Goal: Information Seeking & Learning: Check status

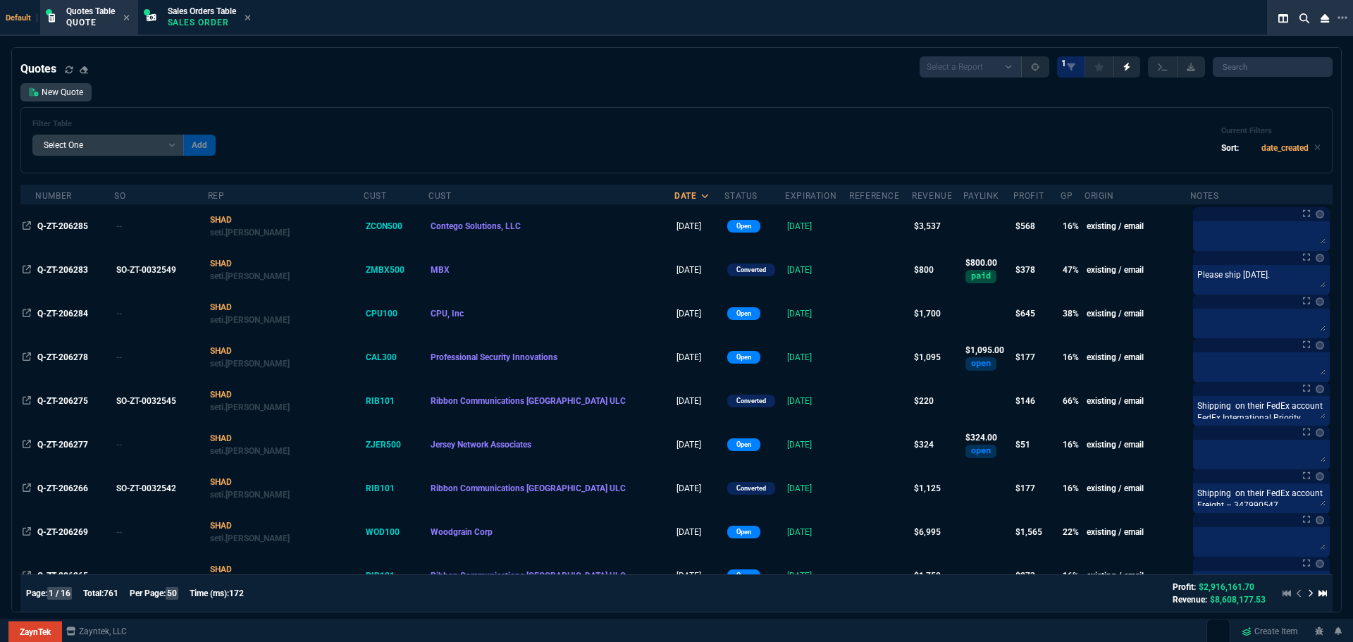
select select "4: SHAD"
select select
click at [203, 14] on span "Sales Orders Table" at bounding box center [202, 11] width 68 height 10
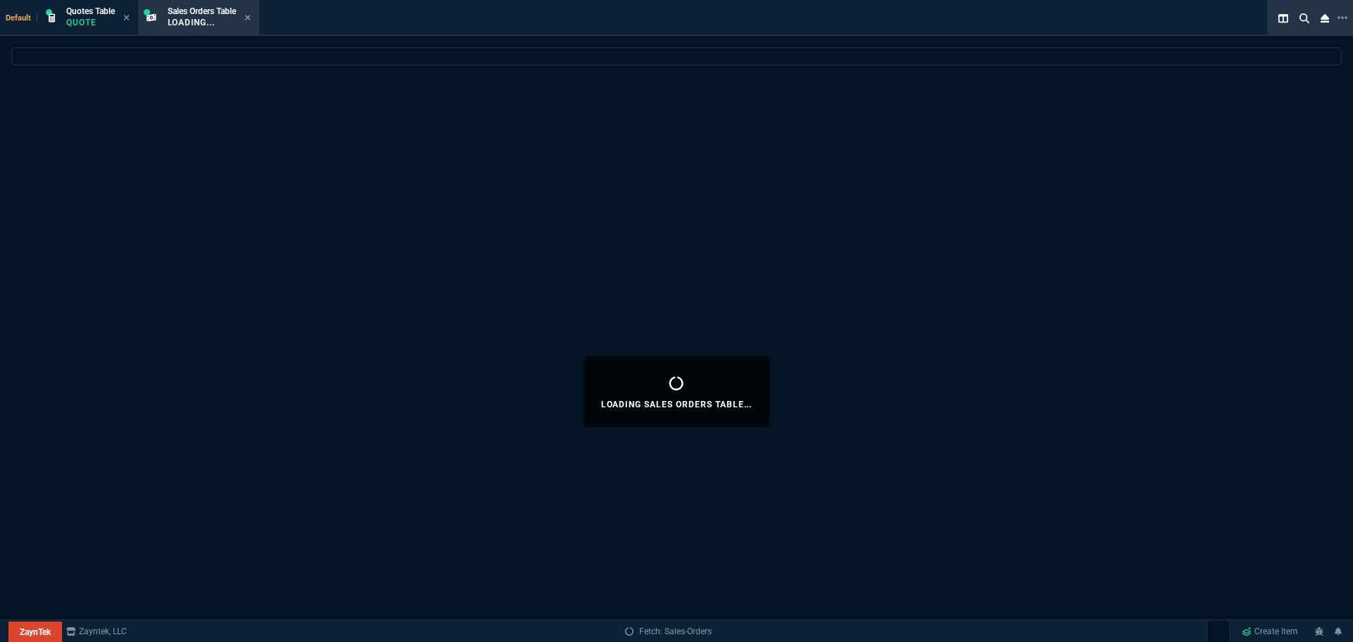
select select
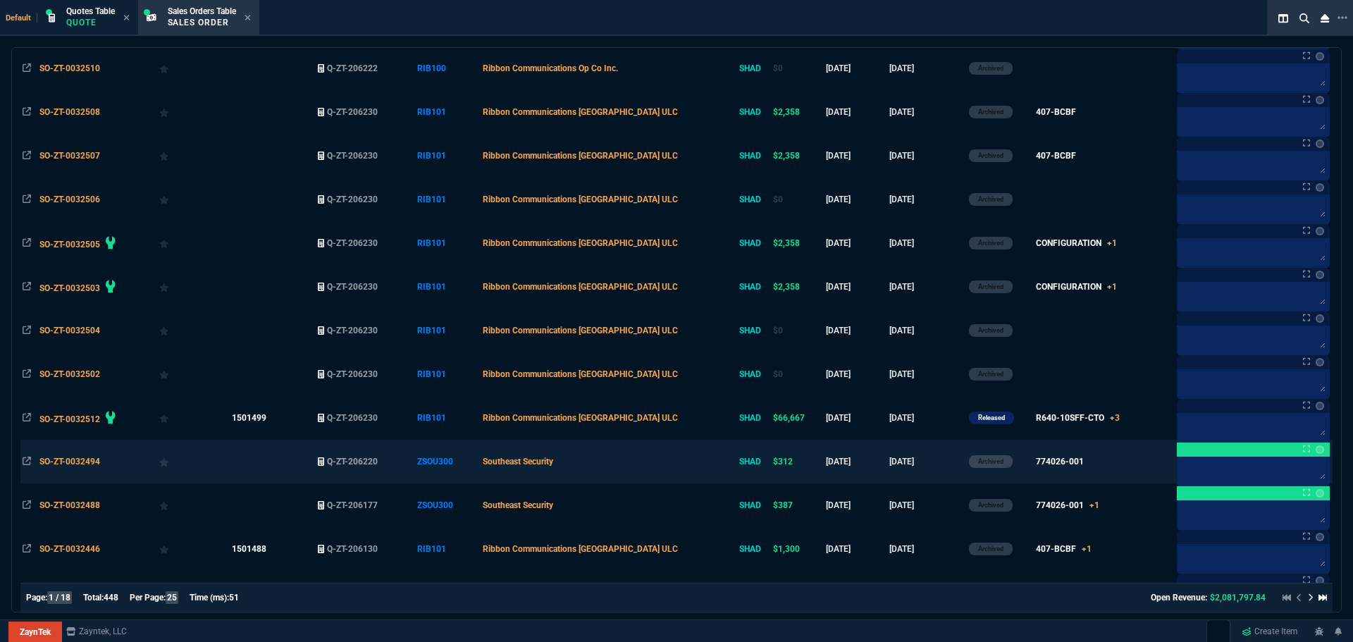
scroll to position [423, 0]
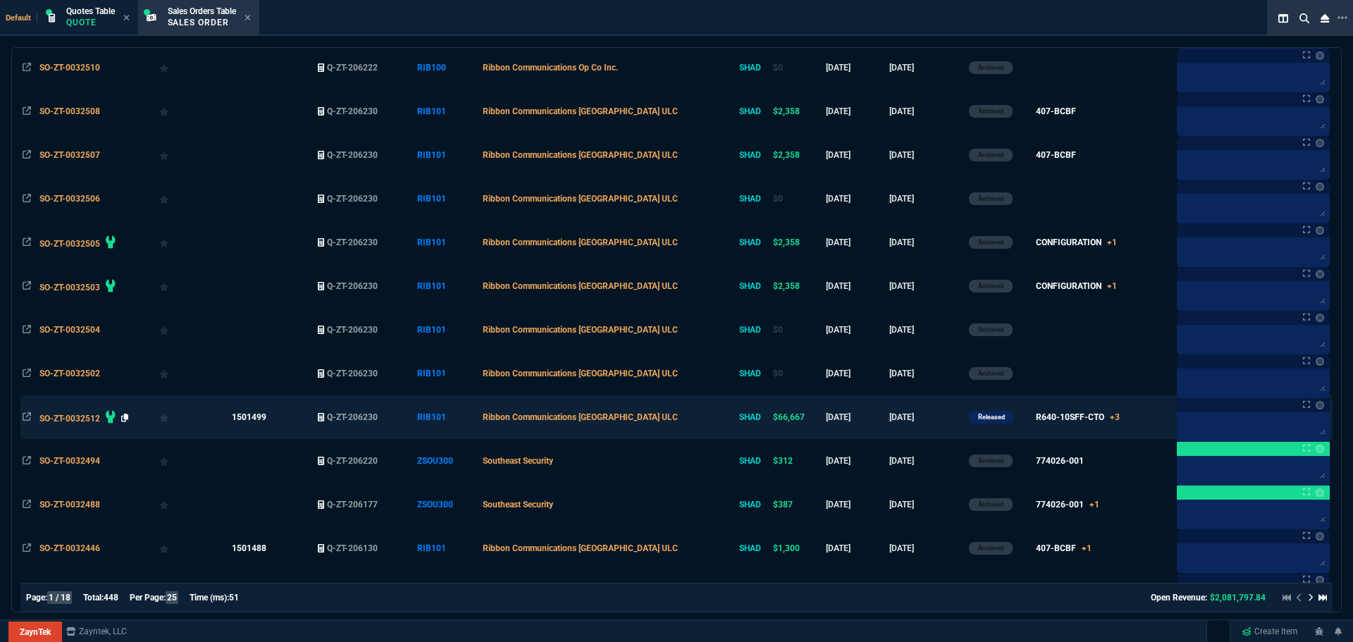
click at [124, 416] on icon at bounding box center [125, 418] width 8 height 8
click at [125, 419] on icon at bounding box center [125, 418] width 8 height 8
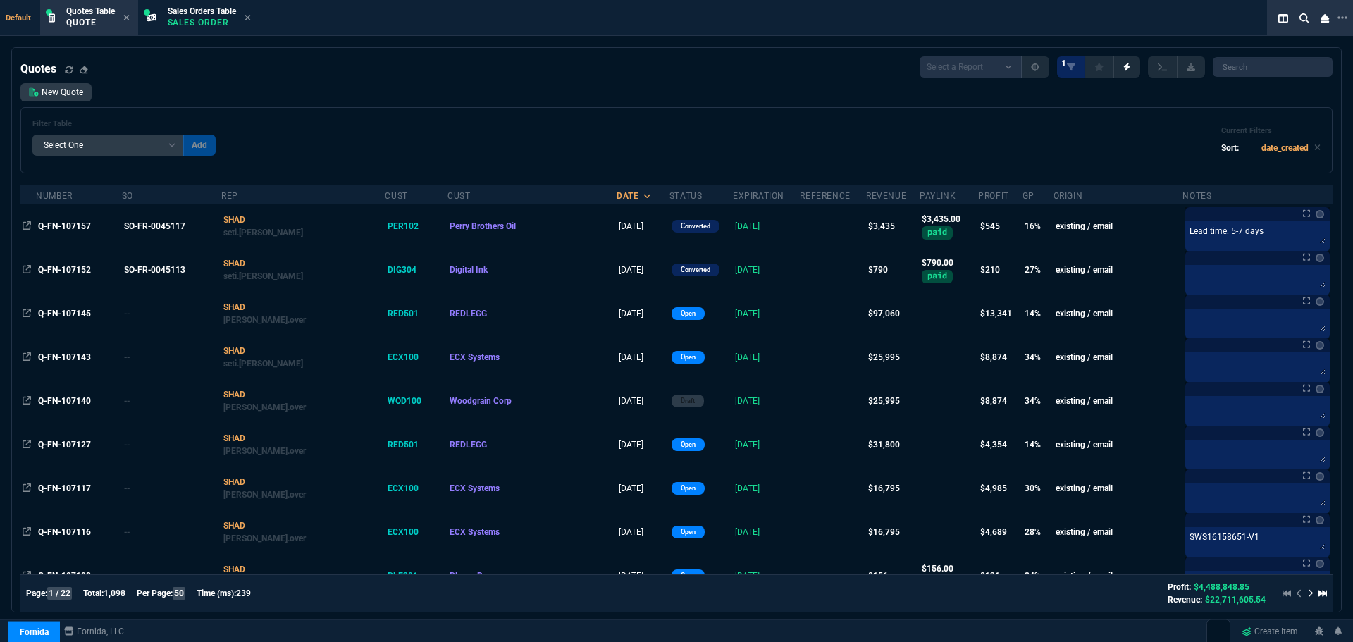
select select "4: SHAD"
select select
click at [189, 11] on span "Sales Orders Table" at bounding box center [202, 11] width 68 height 10
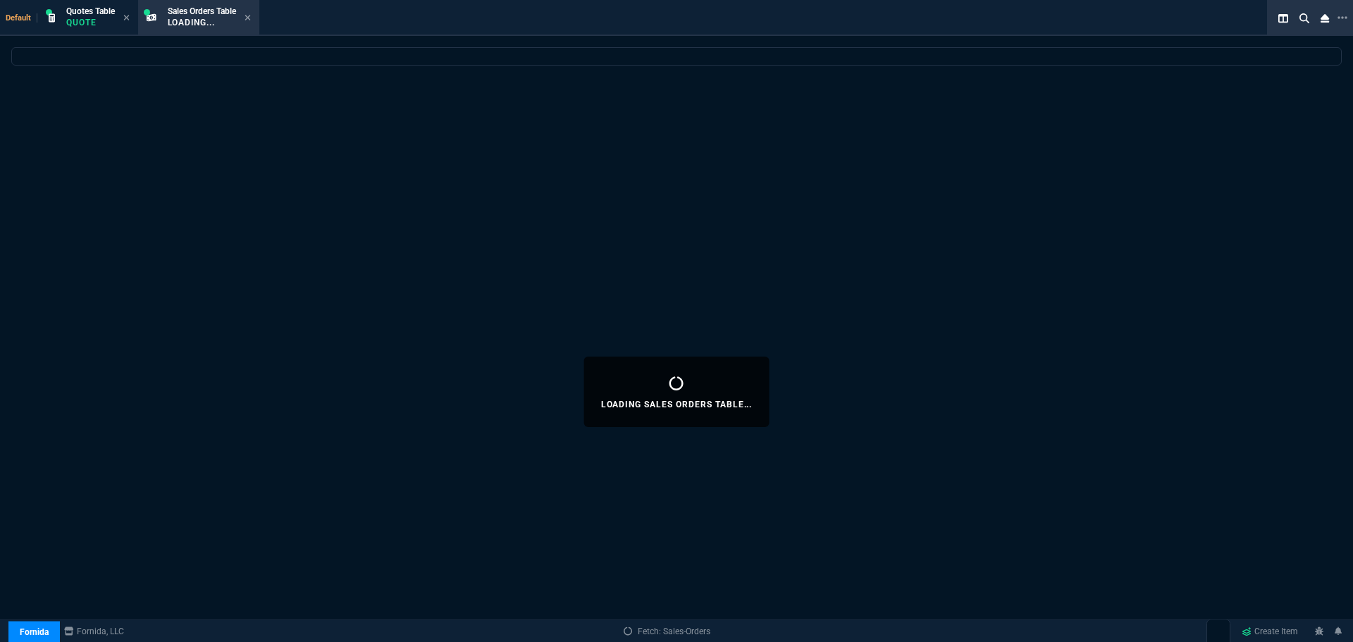
select select
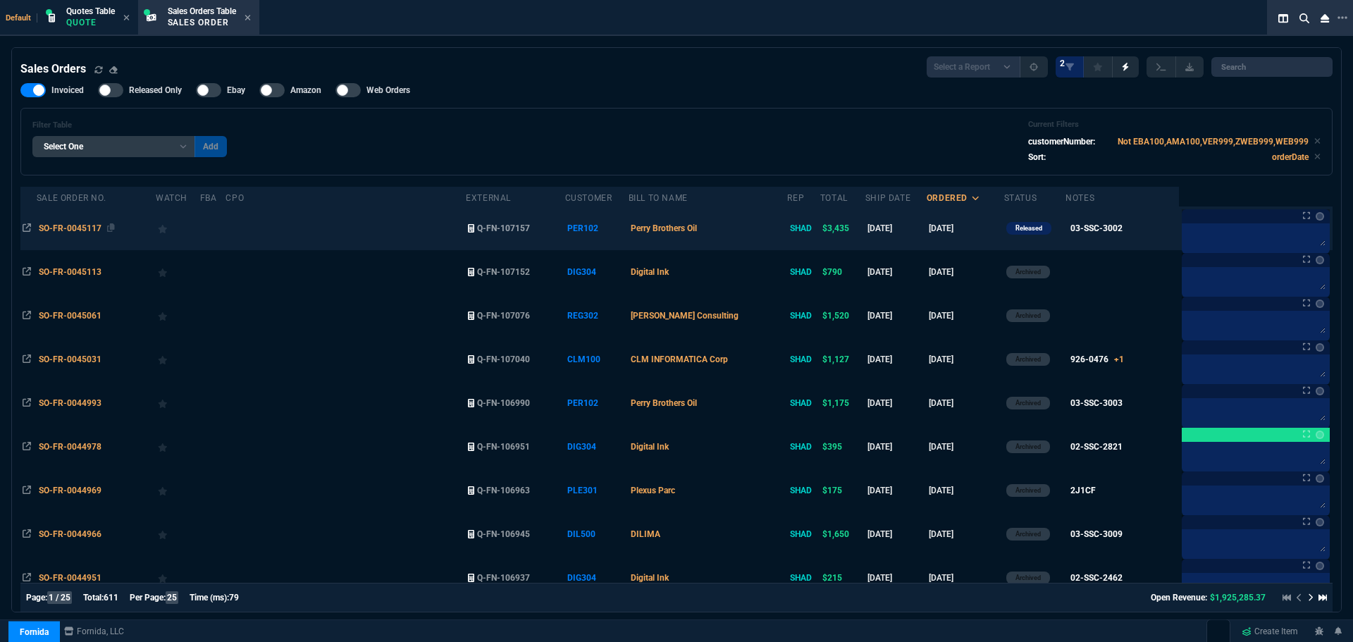
click at [65, 225] on span "SO-FR-0045117" at bounding box center [70, 228] width 63 height 10
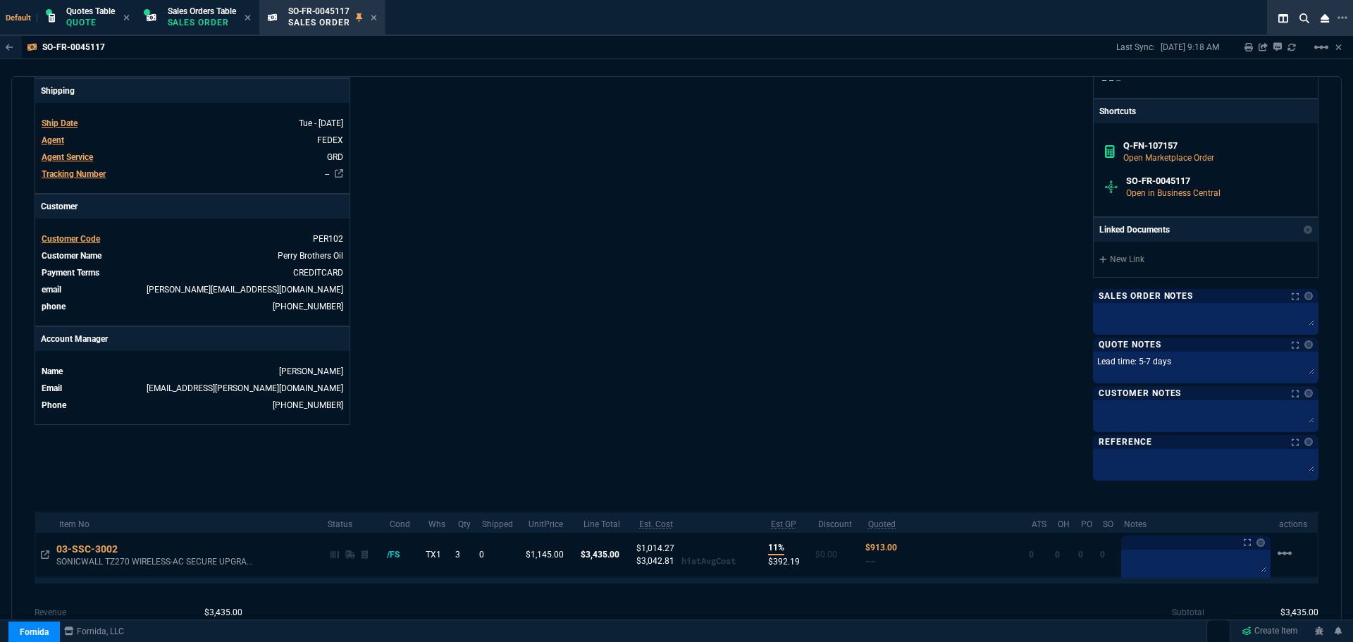
scroll to position [514, 0]
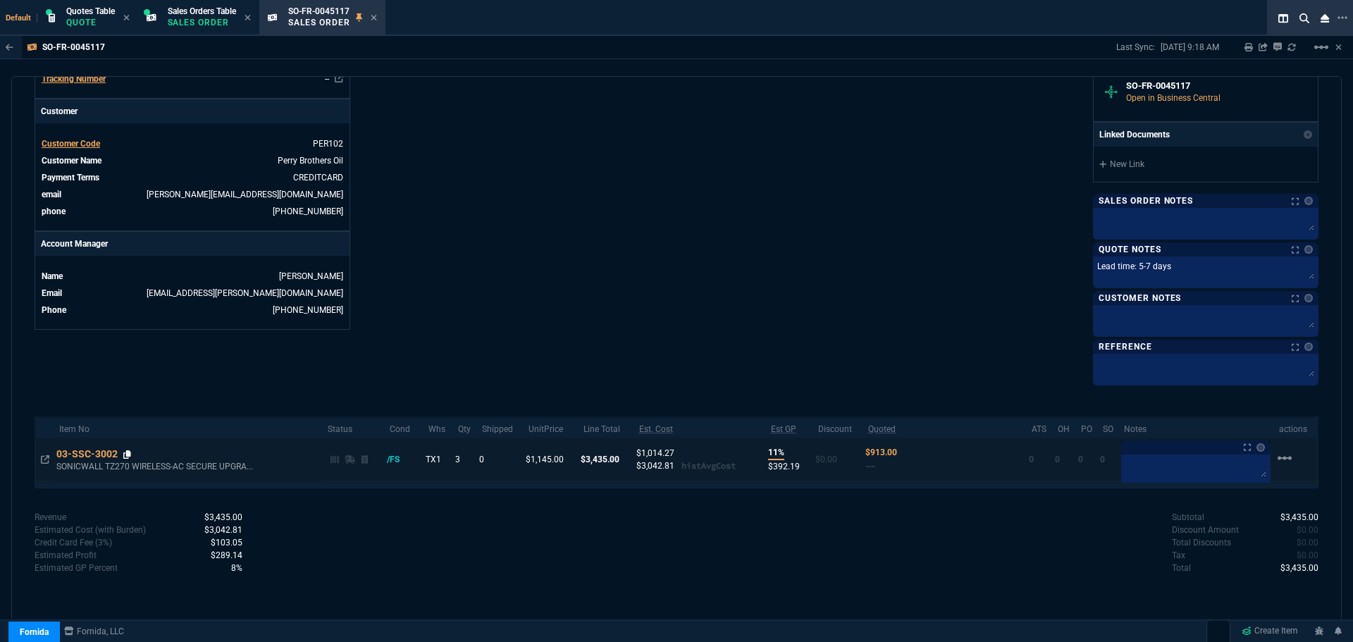
click at [128, 454] on icon at bounding box center [127, 454] width 8 height 8
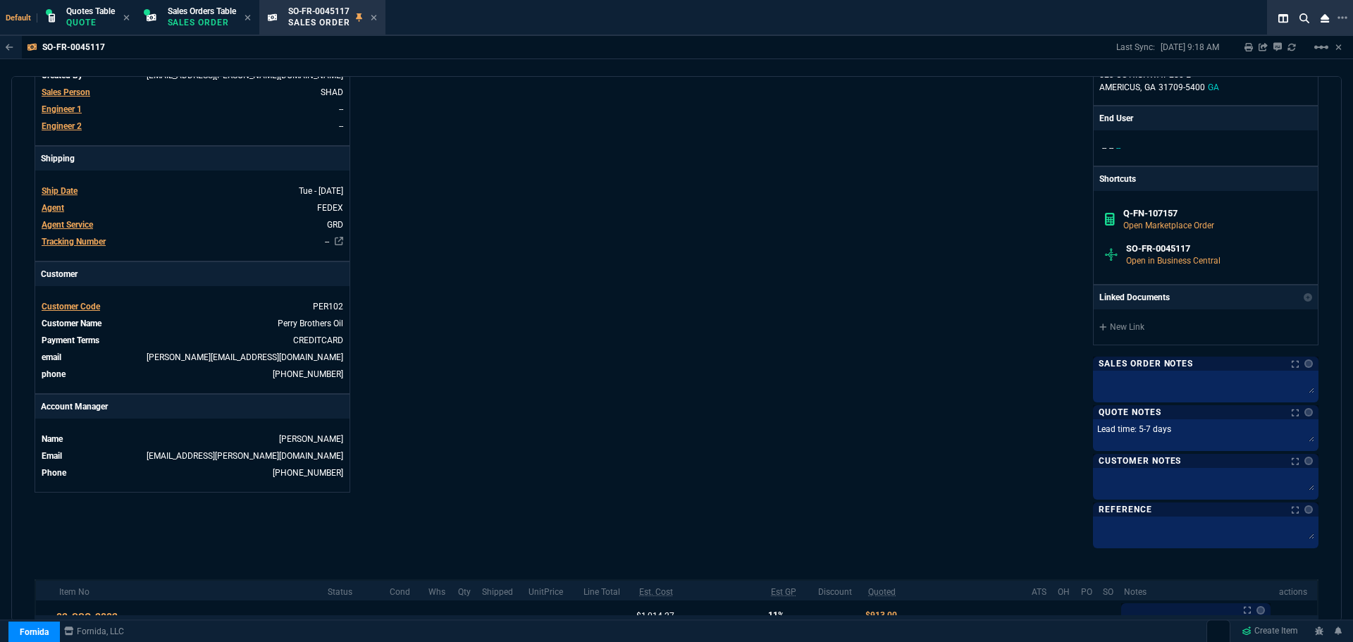
scroll to position [161, 0]
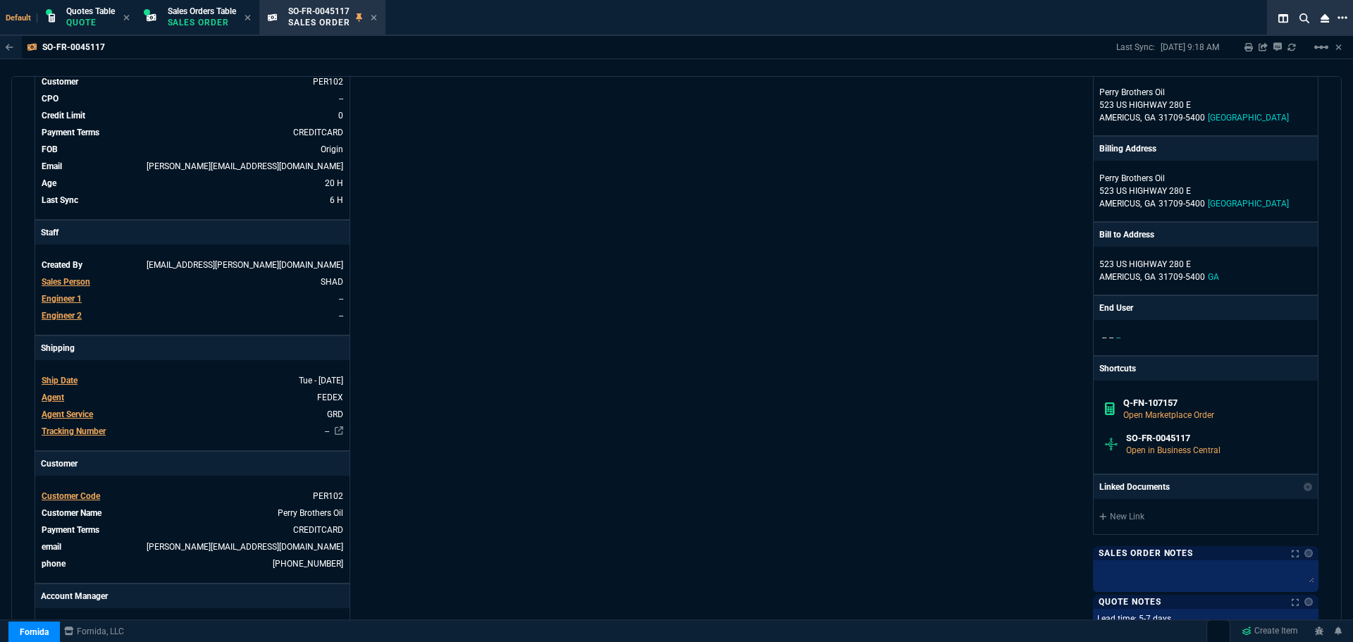
click at [1345, 11] on fa-icon at bounding box center [1343, 17] width 10 height 13
click at [1264, 18] on li "Open New Tab" at bounding box center [1272, 23] width 140 height 17
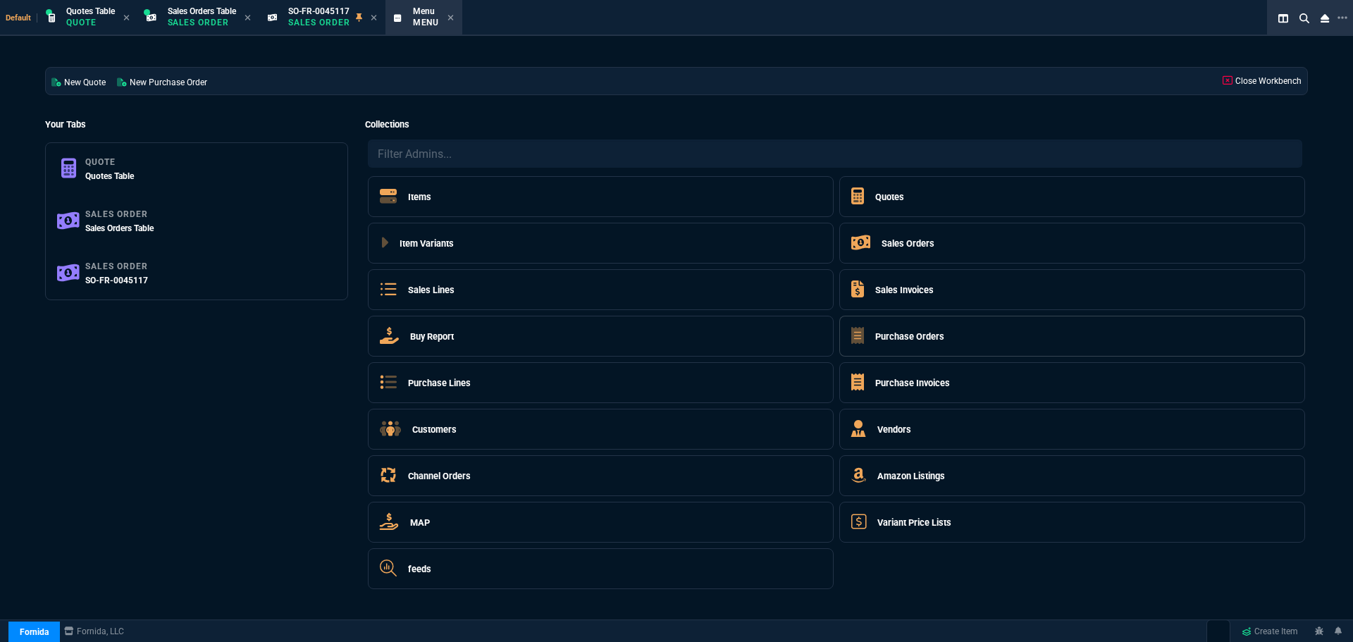
click at [927, 334] on h5 "Purchase Orders" at bounding box center [909, 336] width 69 height 13
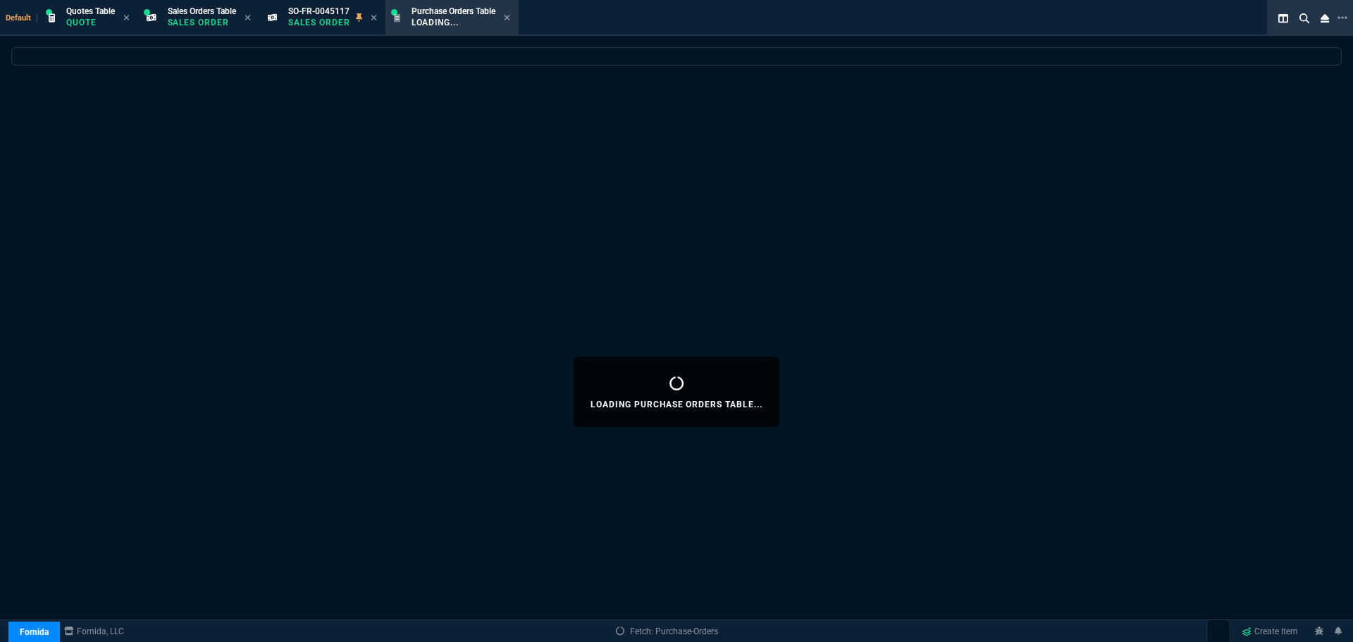
select select
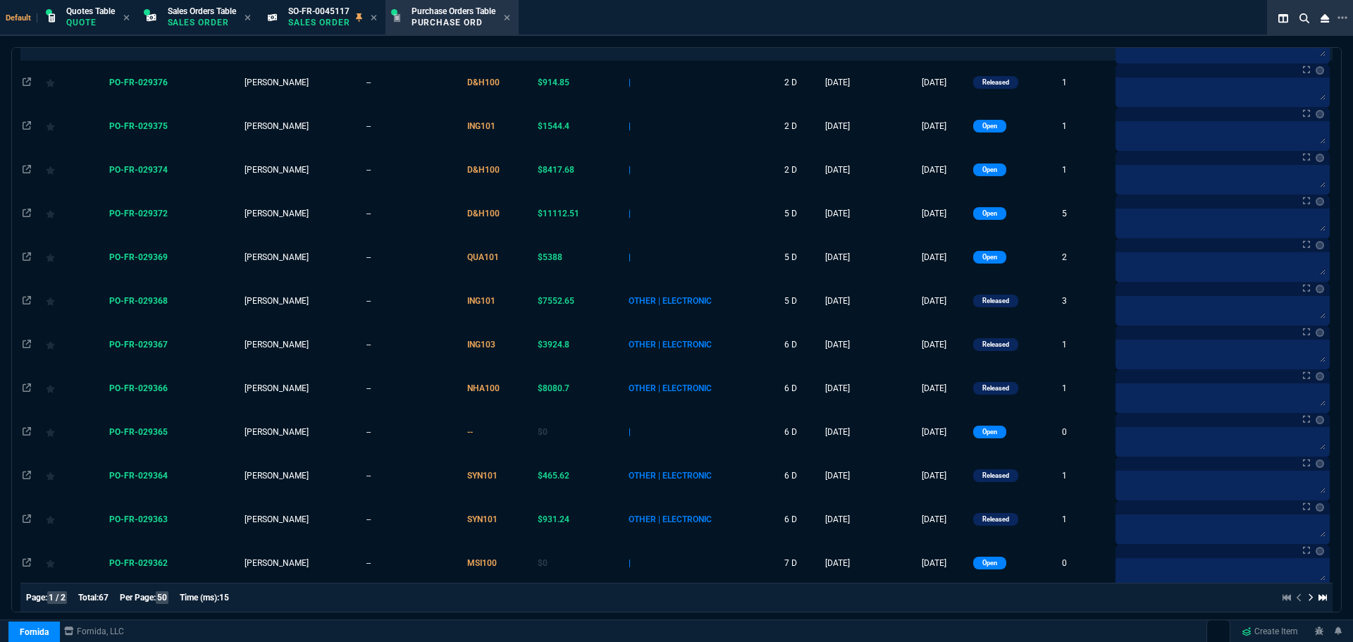
scroll to position [0, 0]
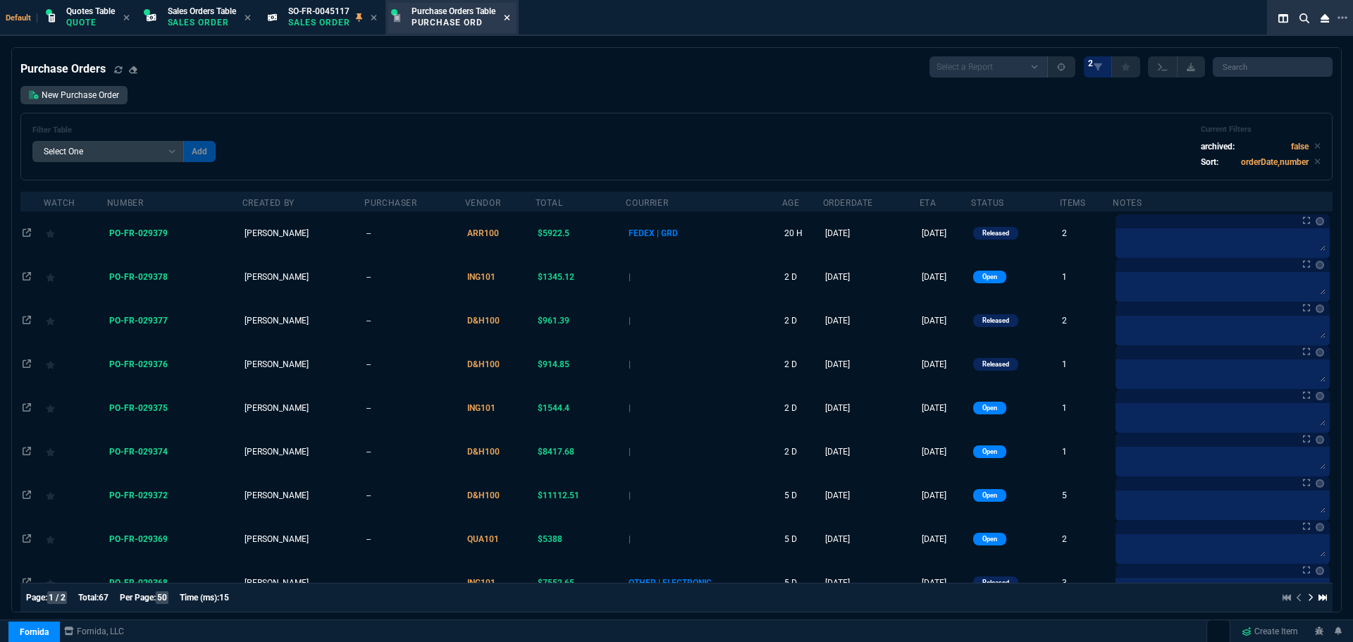
click at [510, 15] on icon at bounding box center [507, 17] width 6 height 8
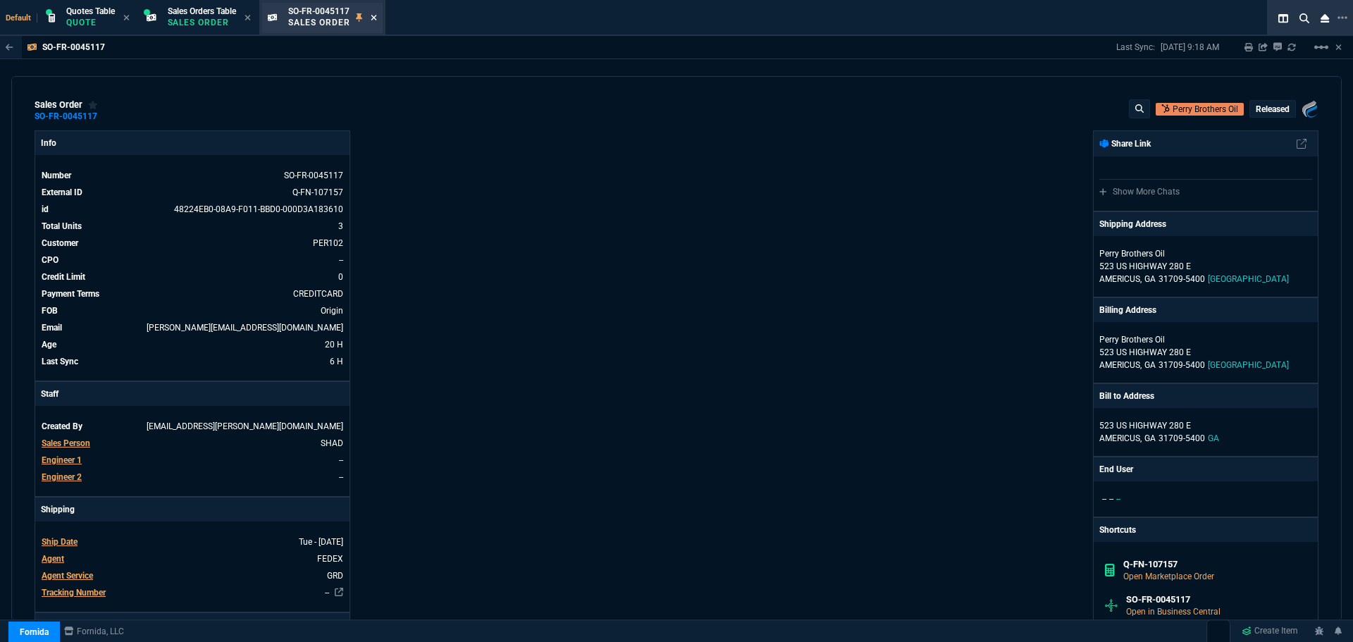
click at [377, 22] on fa-icon at bounding box center [374, 18] width 6 height 10
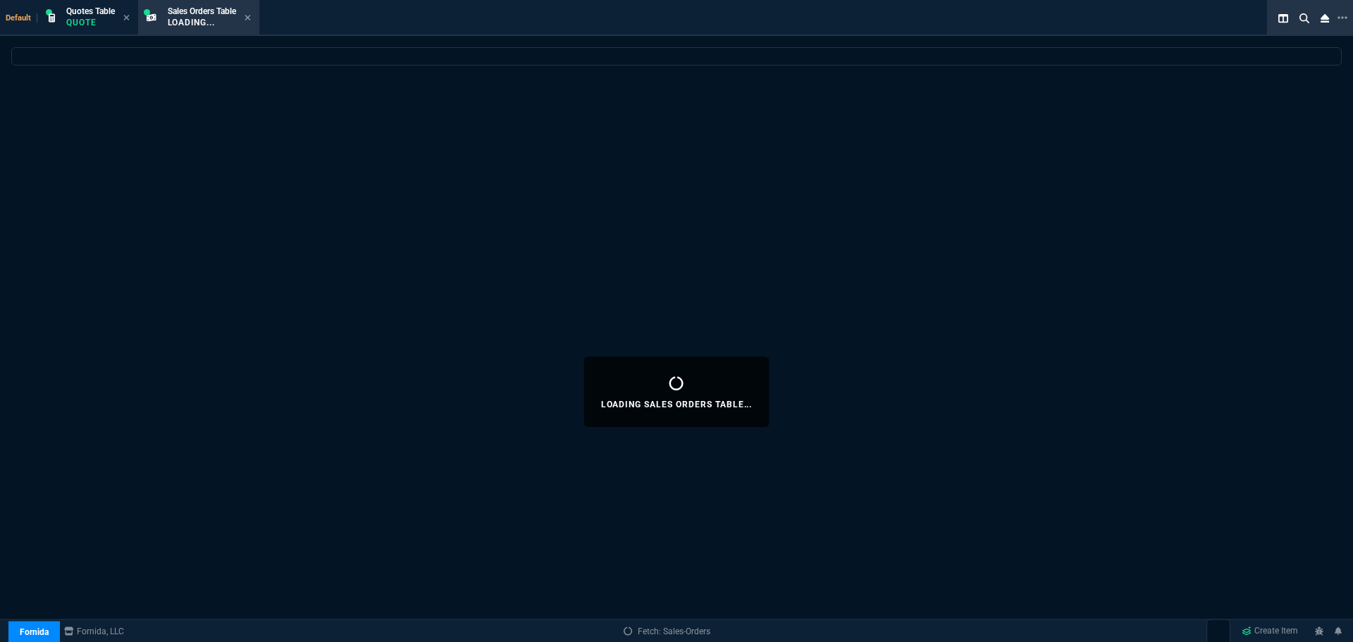
select select
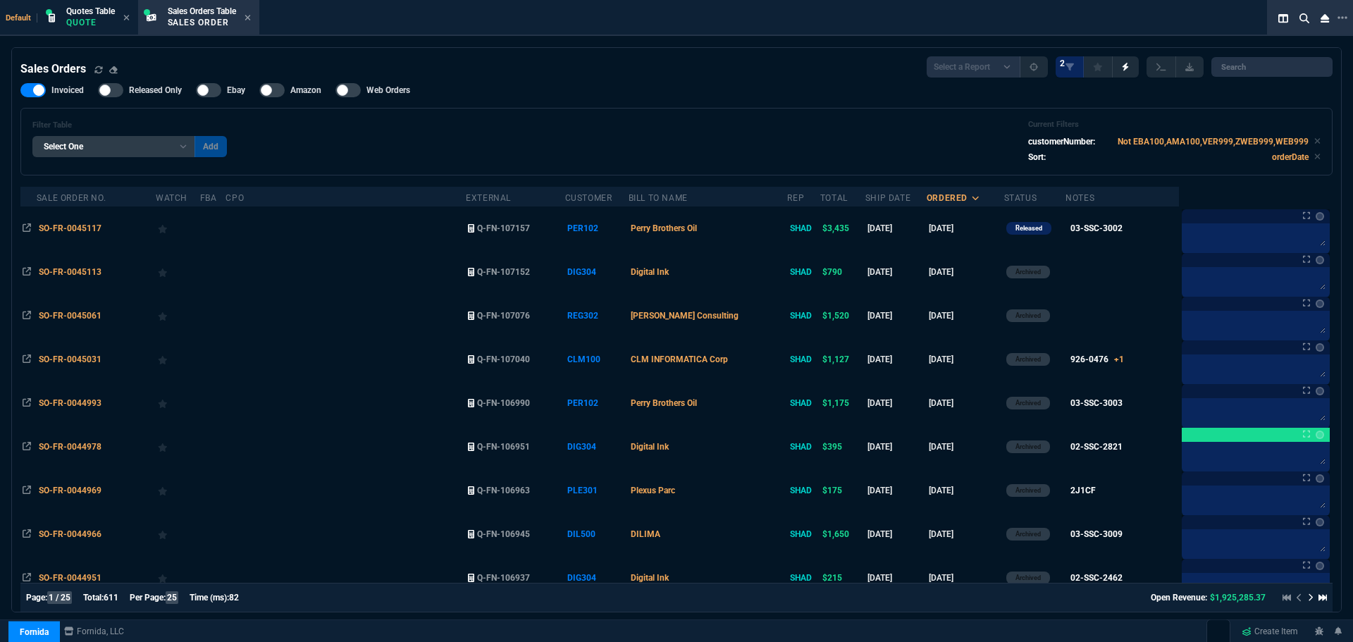
click at [642, 133] on div "Filter Table Select One Add Filter () Bill To Name (billToName) CPO (yourRefere…" at bounding box center [676, 142] width 1288 height 44
click at [746, 78] on div "Sales Orders Select a Report Opened [DATE] Invoiced Only Exclude Invoiced Confi…" at bounding box center [676, 66] width 1312 height 21
click at [504, 130] on div "Filter Table Select One Add Filter () Bill To Name (billToName) CPO (yourRefere…" at bounding box center [676, 142] width 1288 height 44
click at [591, 128] on div "Filter Table Select One Add Filter () Bill To Name (billToName) CPO (yourRefere…" at bounding box center [676, 142] width 1288 height 44
click at [894, 73] on div "Sales Orders Select a Report Opened [DATE] Invoiced Only Exclude Invoiced Confi…" at bounding box center [676, 66] width 1312 height 21
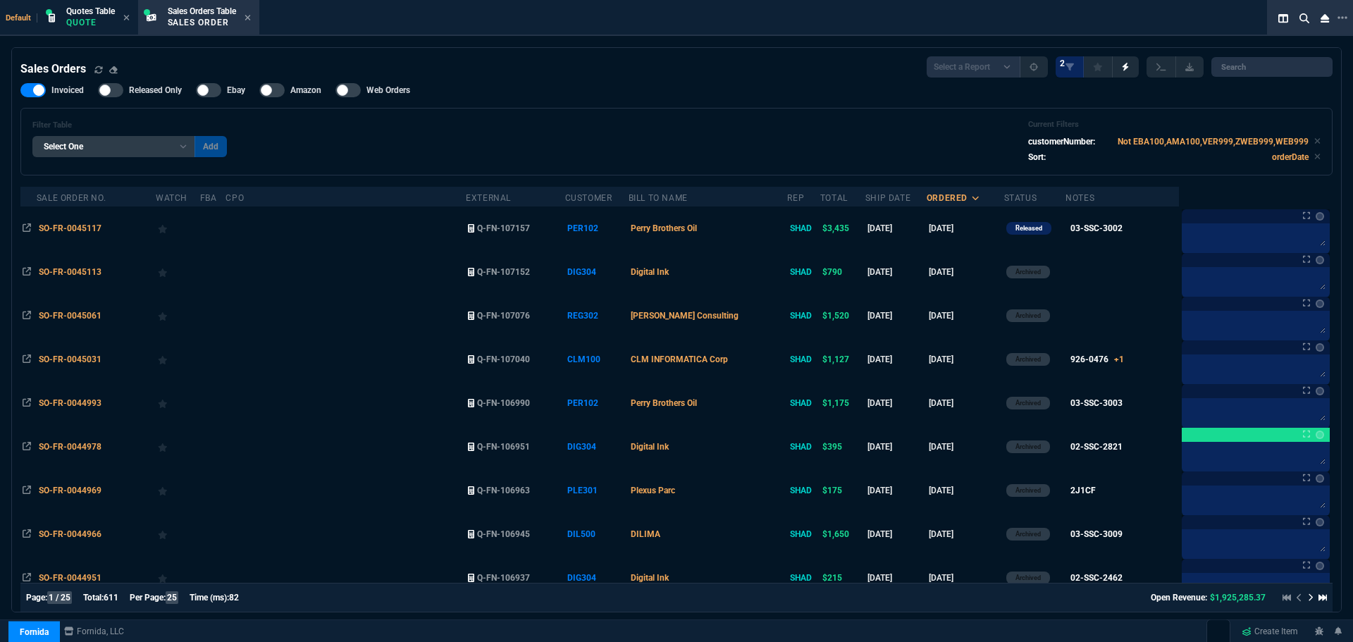
click at [880, 64] on div "Sales Orders Select a Report Opened [DATE] Invoiced Only Exclude Invoiced Confi…" at bounding box center [676, 66] width 1312 height 21
click at [992, 135] on div "Filter Table Select One Add Filter () Bill To Name (billToName) CPO (yourRefere…" at bounding box center [676, 142] width 1288 height 44
click at [264, 140] on div "Filter Table Select One Add Filter () Bill To Name (billToName) CPO (yourRefere…" at bounding box center [676, 142] width 1288 height 44
click at [148, 60] on div "Sales Orders Select a Report Opened [DATE] Invoiced Only Exclude Invoiced Confi…" at bounding box center [676, 66] width 1312 height 21
drag, startPoint x: 276, startPoint y: 68, endPoint x: 361, endPoint y: 73, distance: 84.7
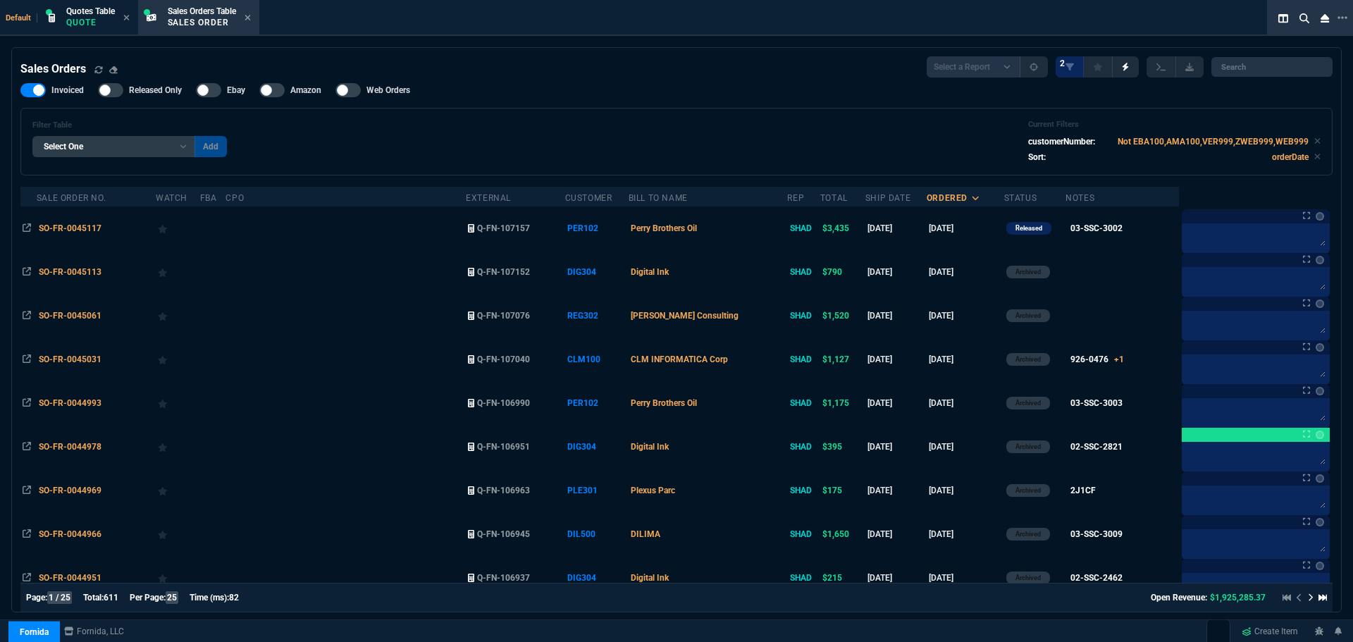
click at [283, 68] on div "Sales Orders Select a Report Opened [DATE] Invoiced Only Exclude Invoiced Confi…" at bounding box center [676, 66] width 1312 height 21
click at [460, 77] on div "Sales Orders Select a Report Opened [DATE] Invoiced Only Exclude Invoiced Confi…" at bounding box center [676, 66] width 1312 height 21
click at [571, 95] on div "Invoiced Released Only Ebay Amazon Web Orders Filter Table Select One Add Filte…" at bounding box center [676, 129] width 1312 height 92
click at [671, 98] on div "Invoiced Released Only Ebay Amazon Web Orders Filter Table Select One Add Filte…" at bounding box center [676, 129] width 1312 height 92
click at [815, 109] on div "Filter Table Select One Add Filter () Bill To Name (billToName) CPO (yourRefere…" at bounding box center [676, 142] width 1312 height 68
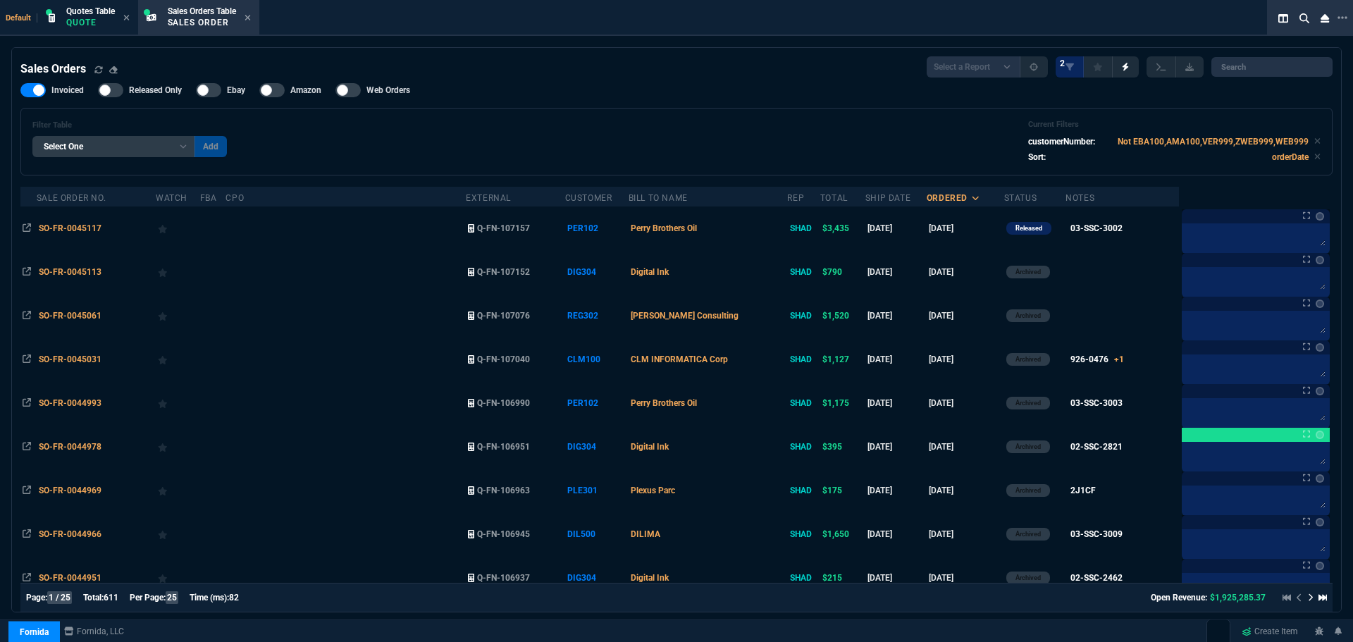
click at [866, 62] on div "Sales Orders Select a Report Opened [DATE] Invoiced Only Exclude Invoiced Confi…" at bounding box center [676, 66] width 1312 height 21
click at [992, 121] on div "Filter Table Select One Add Filter () Bill To Name (billToName) CPO (yourRefere…" at bounding box center [676, 142] width 1288 height 44
click at [992, 95] on div "Invoiced Released Only Ebay Amazon Web Orders Filter Table Select One Add Filte…" at bounding box center [676, 129] width 1312 height 92
click at [999, 137] on div "Filter Table Select One Add Filter () Bill To Name (billToName) CPO (yourRefere…" at bounding box center [676, 142] width 1288 height 44
click at [928, 149] on div "Filter Table Select One Add Filter () Bill To Name (billToName) CPO (yourRefere…" at bounding box center [676, 142] width 1288 height 44
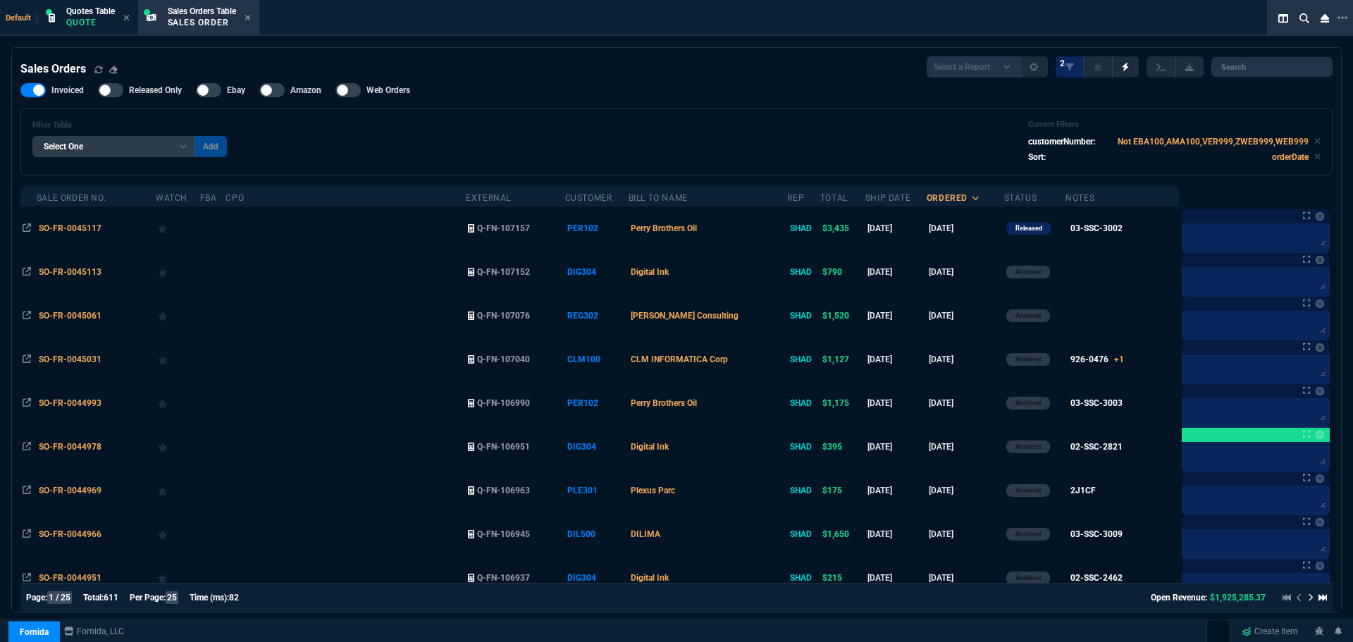
click at [777, 148] on div "Filter Table Select One Add Filter () Bill To Name (billToName) CPO (yourRefere…" at bounding box center [676, 142] width 1288 height 44
drag, startPoint x: 669, startPoint y: 129, endPoint x: 626, endPoint y: 124, distance: 43.3
click at [666, 128] on div "Filter Table Select One Add Filter () Bill To Name (billToName) CPO (yourRefere…" at bounding box center [676, 142] width 1288 height 44
click at [561, 121] on div "Filter Table Select One Add Filter () Bill To Name (billToName) CPO (yourRefere…" at bounding box center [676, 142] width 1288 height 44
click at [464, 131] on div "Filter Table Select One Add Filter () Bill To Name (billToName) CPO (yourRefere…" at bounding box center [676, 142] width 1288 height 44
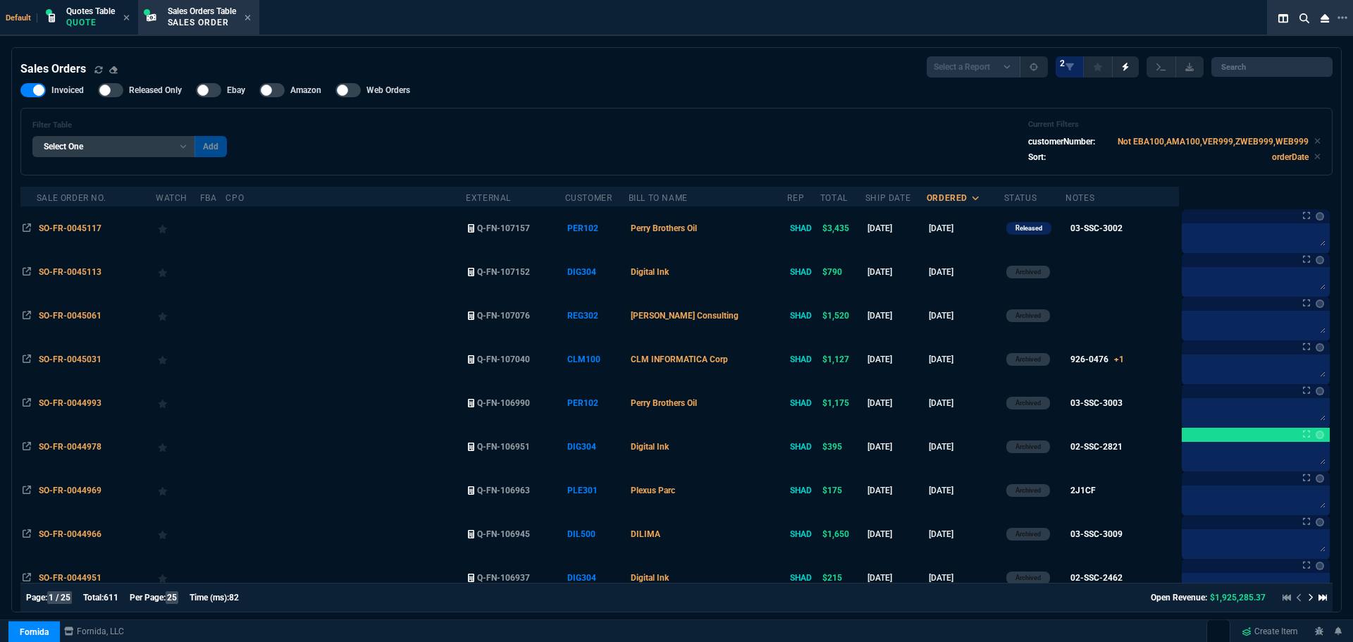
click at [367, 132] on div "Filter Table Select One Add Filter () Bill To Name (billToName) CPO (yourRefere…" at bounding box center [676, 142] width 1288 height 44
click at [302, 133] on div "Filter Table Select One Add Filter () Bill To Name (billToName) CPO (yourRefere…" at bounding box center [676, 142] width 1288 height 44
click at [265, 135] on div "Filter Table Select One Add Filter () Bill To Name (billToName) CPO (yourRefere…" at bounding box center [676, 142] width 1288 height 44
click at [139, 59] on div "Sales Orders Select a Report Opened [DATE] Invoiced Only Exclude Invoiced Confi…" at bounding box center [676, 66] width 1312 height 21
click at [864, 135] on div "Filter Table Select One Add Filter () Bill To Name (billToName) CPO (yourRefere…" at bounding box center [676, 142] width 1288 height 44
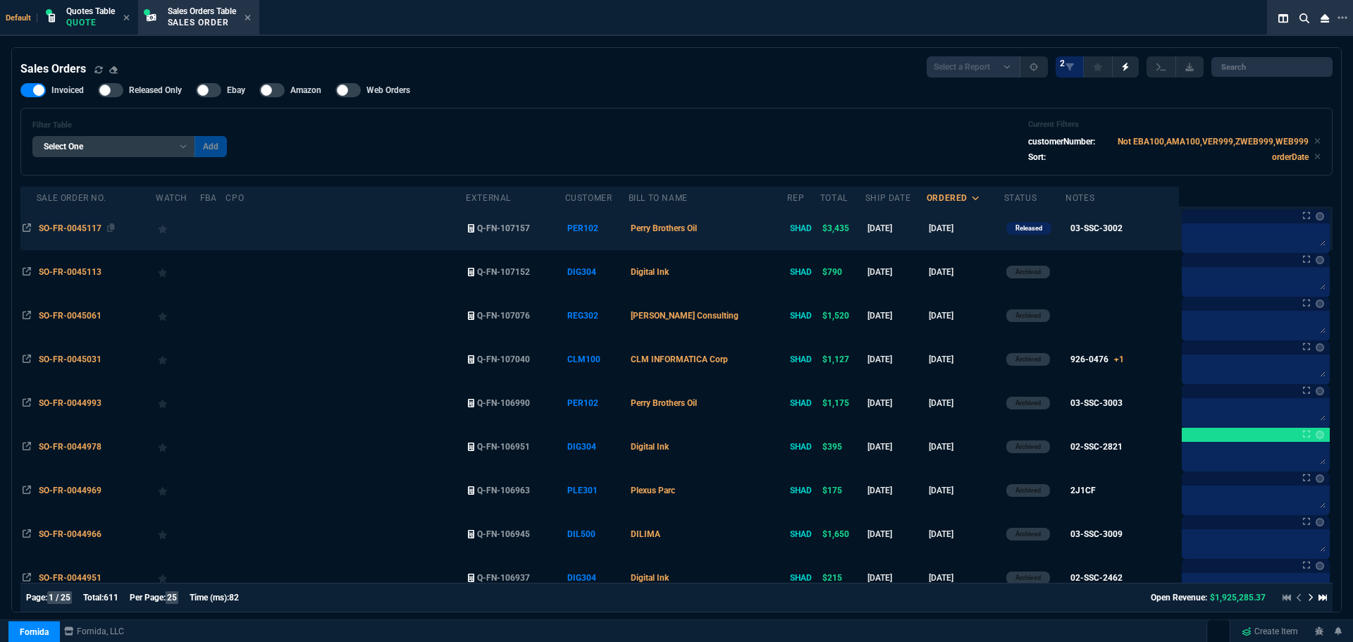
click at [58, 228] on span "SO-FR-0045117" at bounding box center [70, 228] width 63 height 10
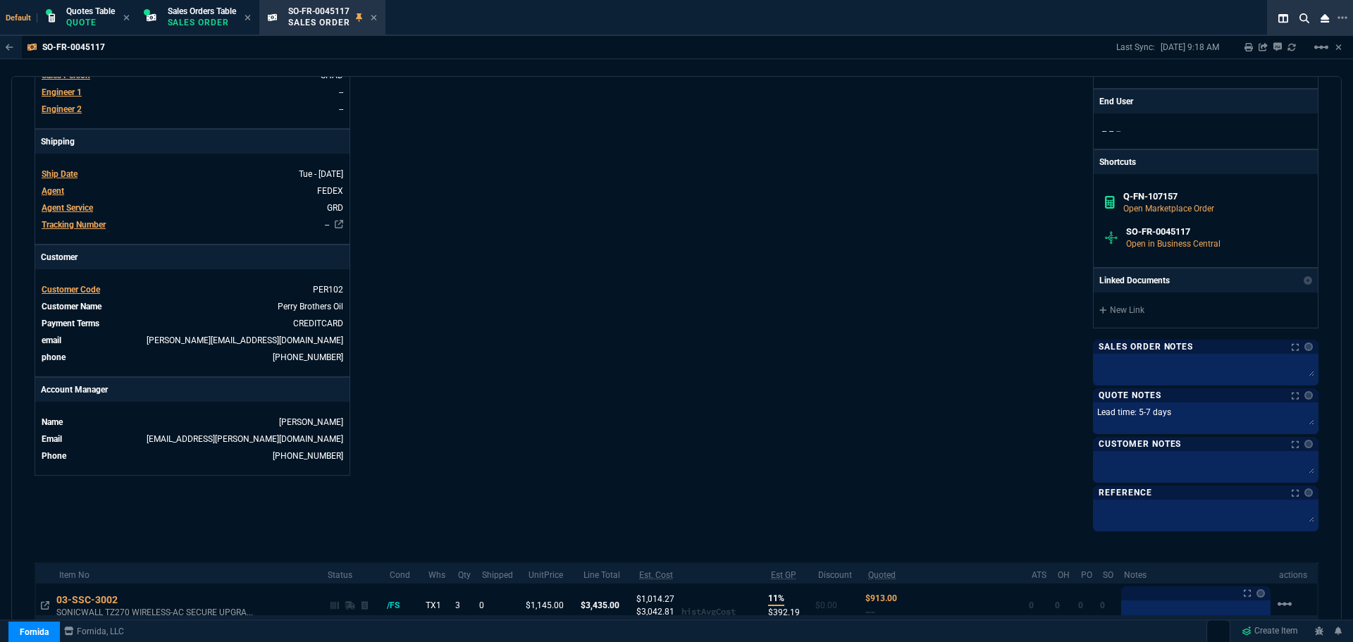
scroll to position [514, 0]
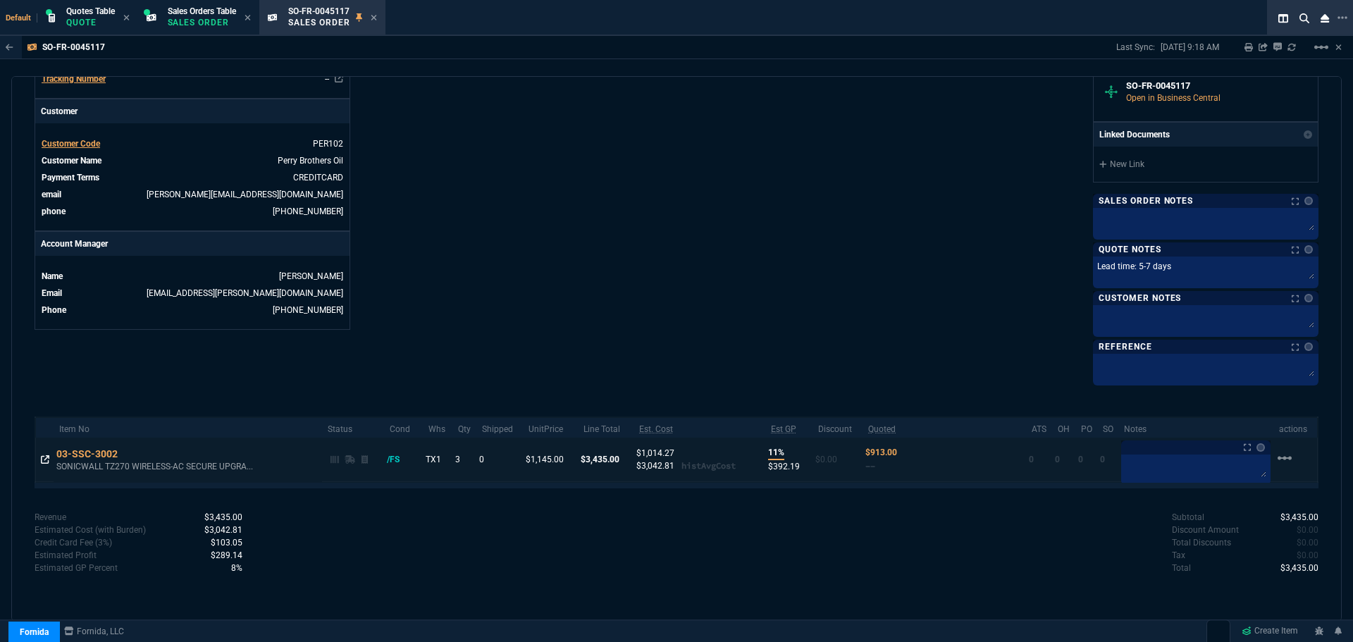
click at [44, 457] on icon at bounding box center [45, 459] width 8 height 8
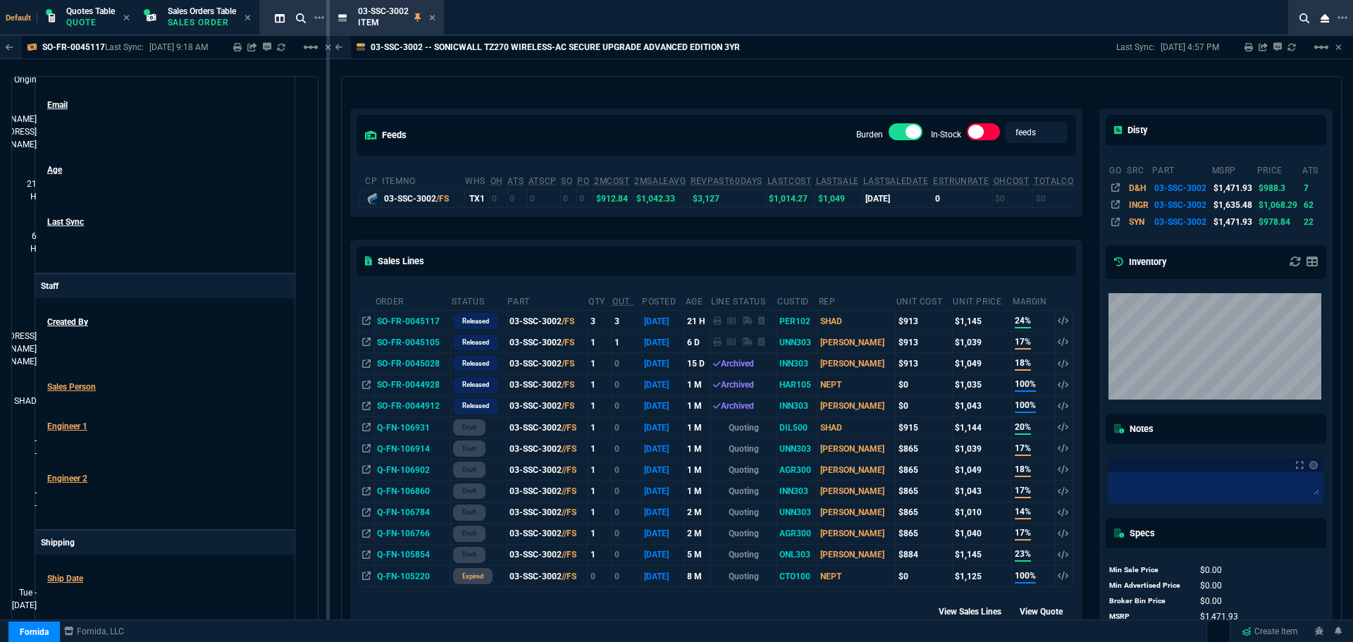
scroll to position [0, 0]
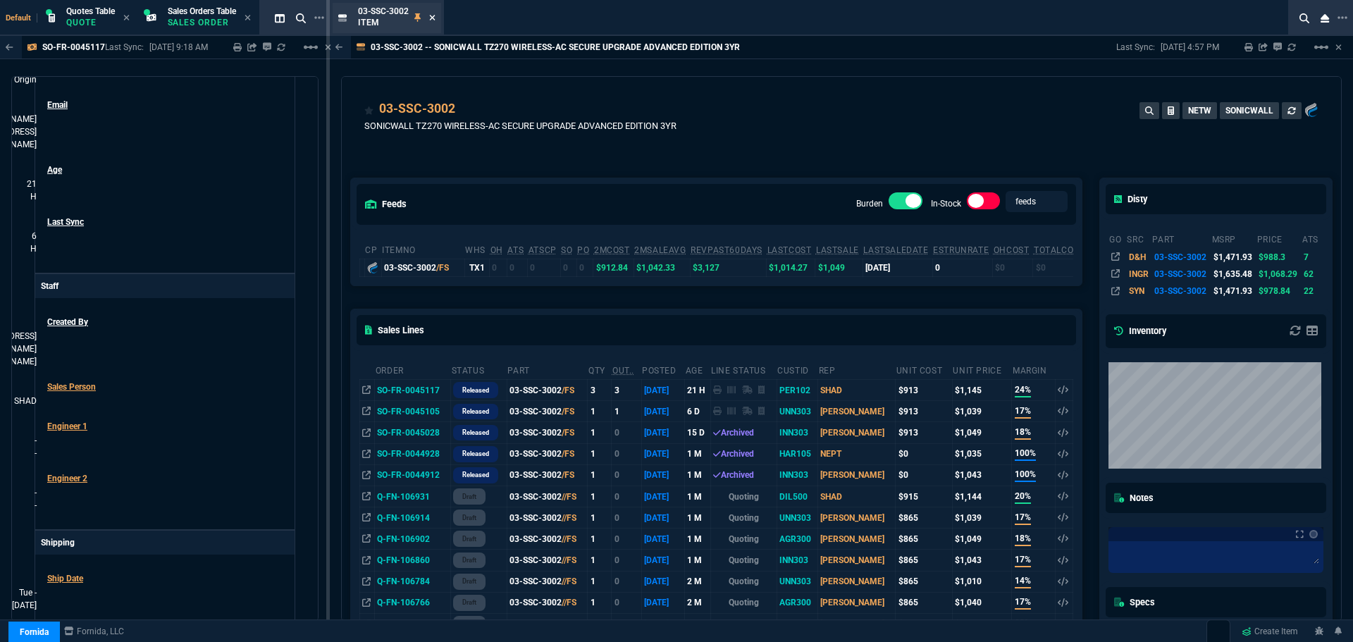
click at [430, 18] on icon at bounding box center [432, 17] width 6 height 8
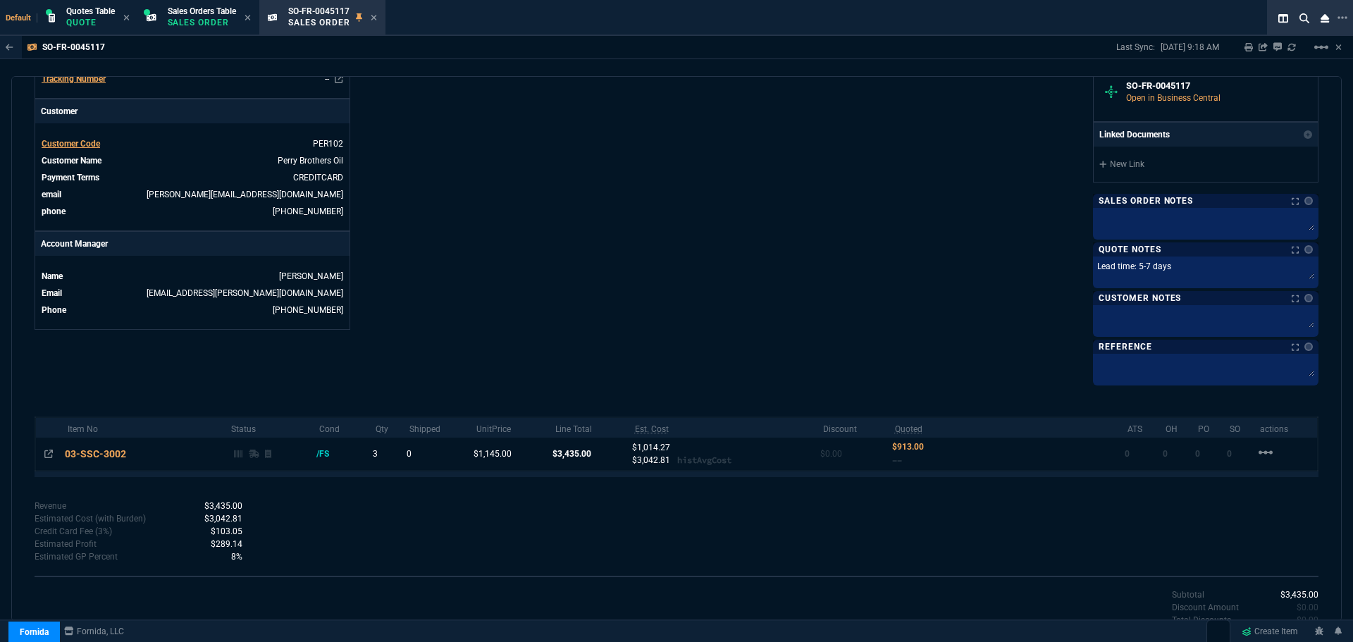
scroll to position [514, 0]
